Goal: Task Accomplishment & Management: Use online tool/utility

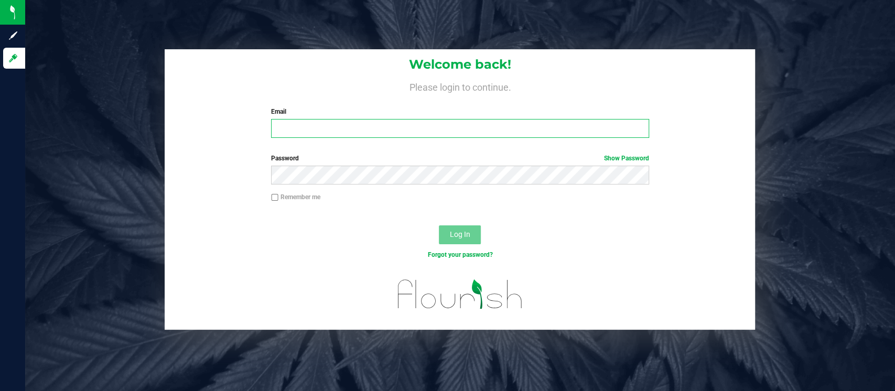
click at [302, 127] on input "Email" at bounding box center [460, 128] width 378 height 19
type input "[EMAIL_ADDRESS][DOMAIN_NAME]"
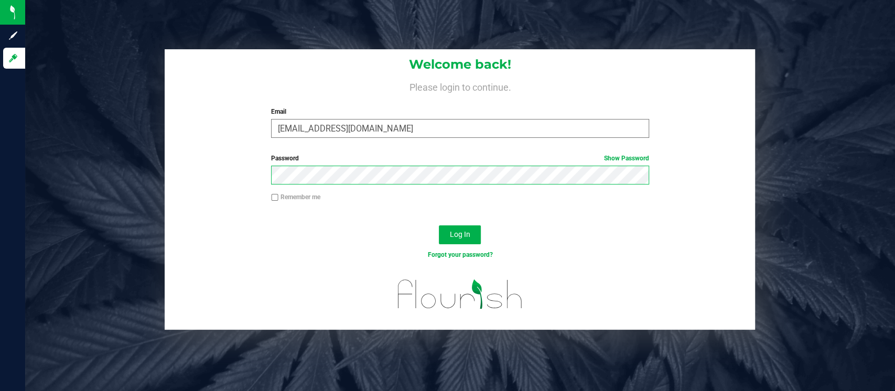
click at [439, 225] on button "Log In" at bounding box center [460, 234] width 42 height 19
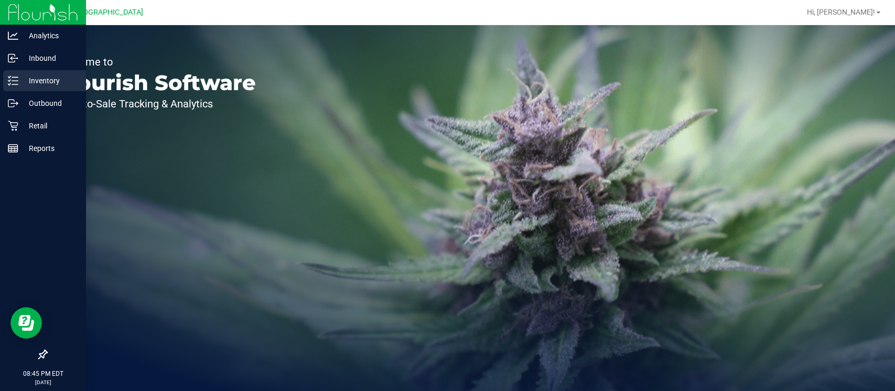
click at [40, 79] on p "Inventory" at bounding box center [49, 80] width 63 height 13
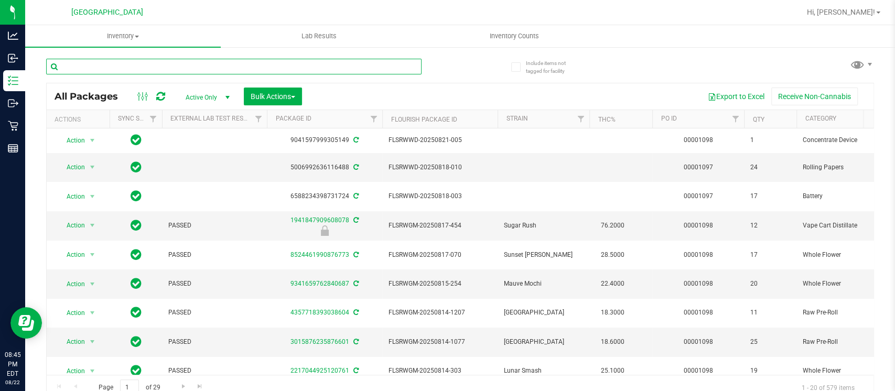
click at [174, 64] on input "text" at bounding box center [233, 67] width 375 height 16
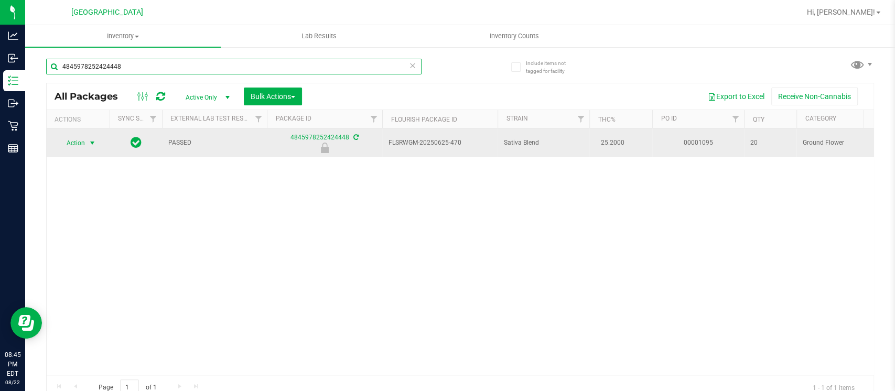
type input "4845978252424448"
click at [84, 144] on span "Action" at bounding box center [71, 143] width 28 height 15
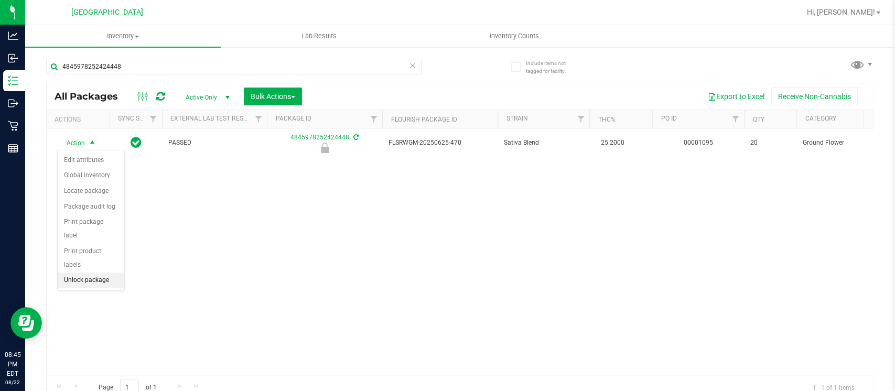
click at [80, 273] on li "Unlock package" at bounding box center [91, 281] width 67 height 16
